Goal: Navigation & Orientation: Find specific page/section

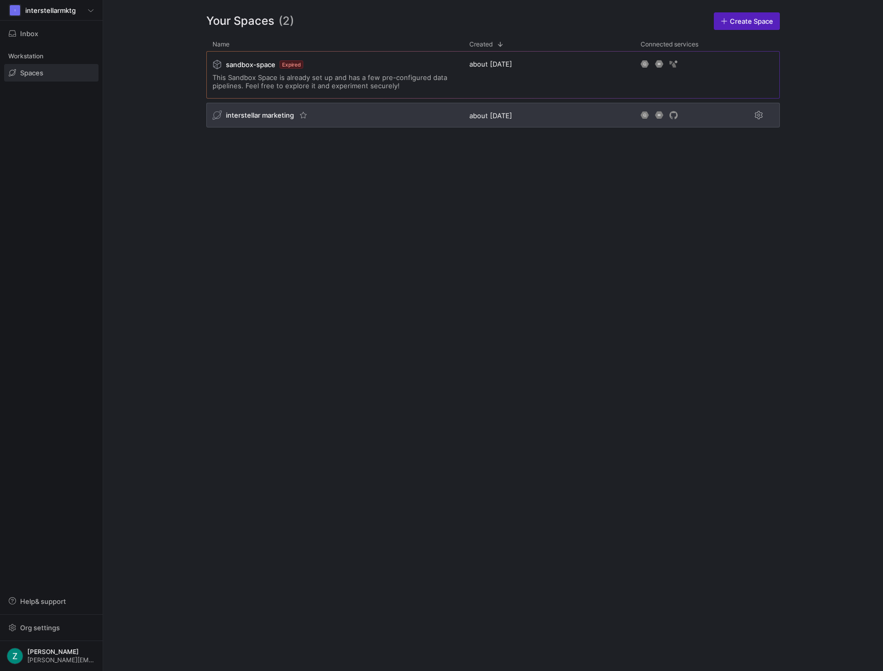
click at [374, 111] on div "interstellar marketing" at bounding box center [334, 115] width 257 height 25
click at [373, 110] on div "interstellar marketing" at bounding box center [334, 115] width 257 height 25
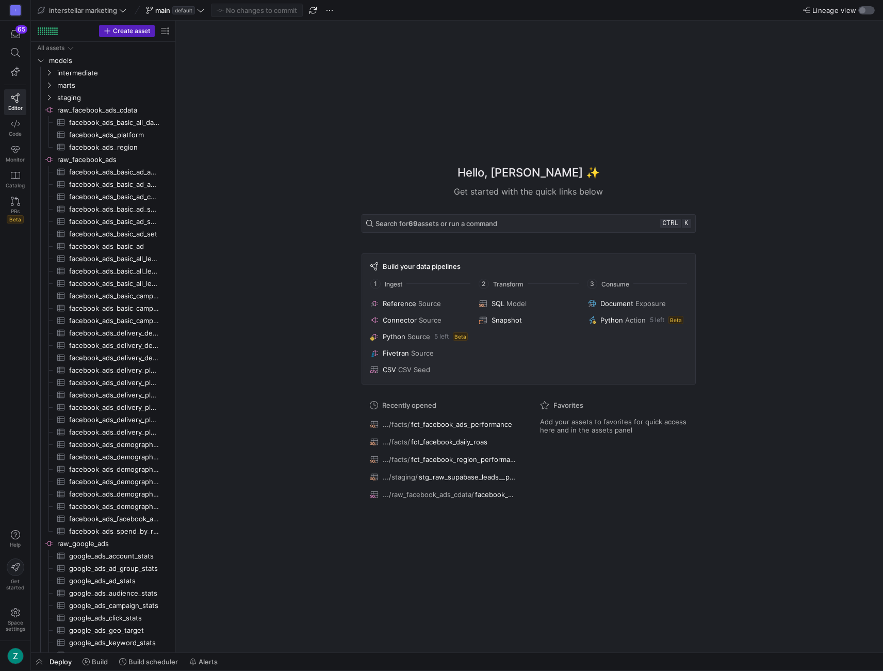
click at [867, 10] on div "button" at bounding box center [867, 10] width 17 height 8
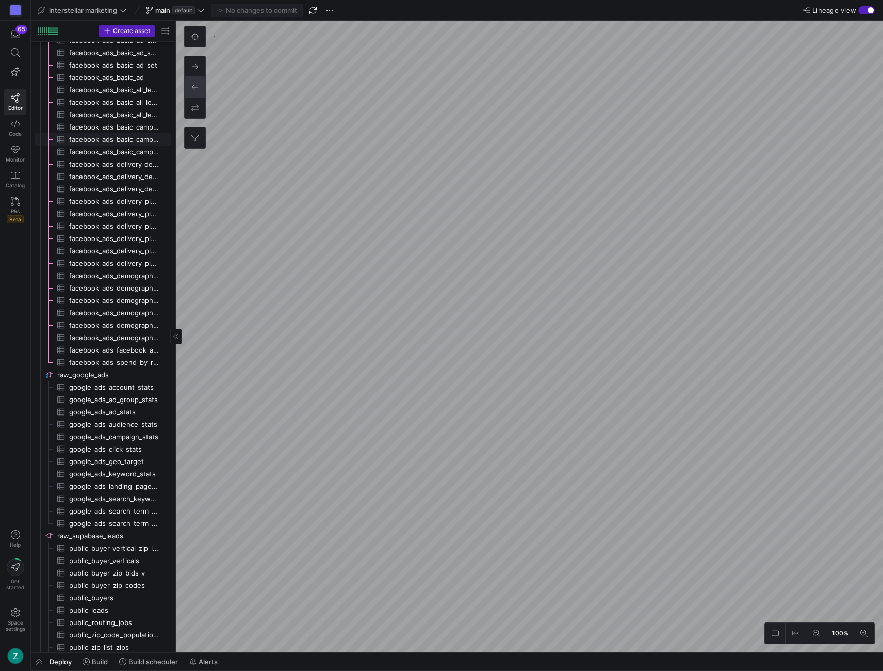
scroll to position [194, 0]
